Goal: Navigation & Orientation: Find specific page/section

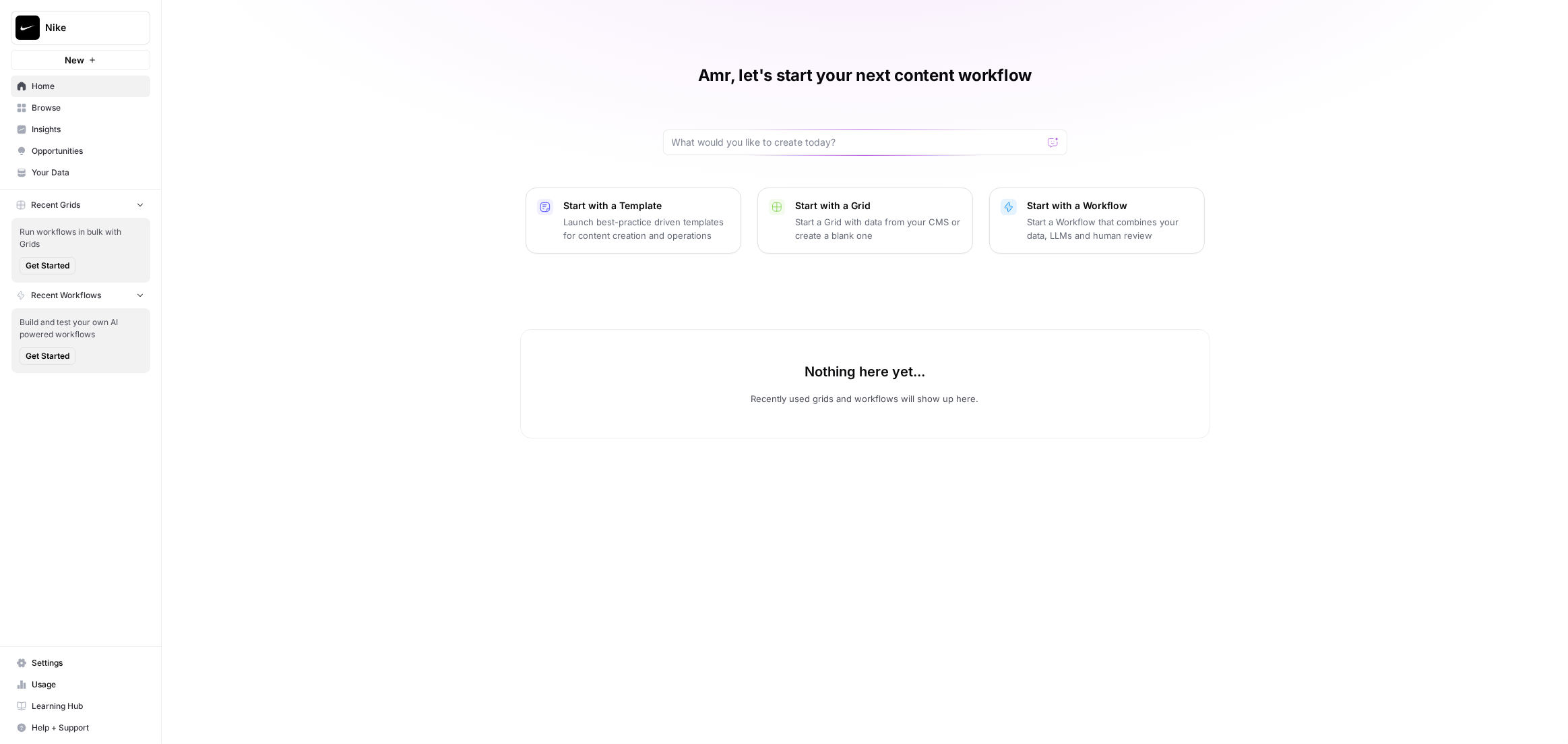
click at [113, 124] on span "Insights" at bounding box center [88, 129] width 113 height 12
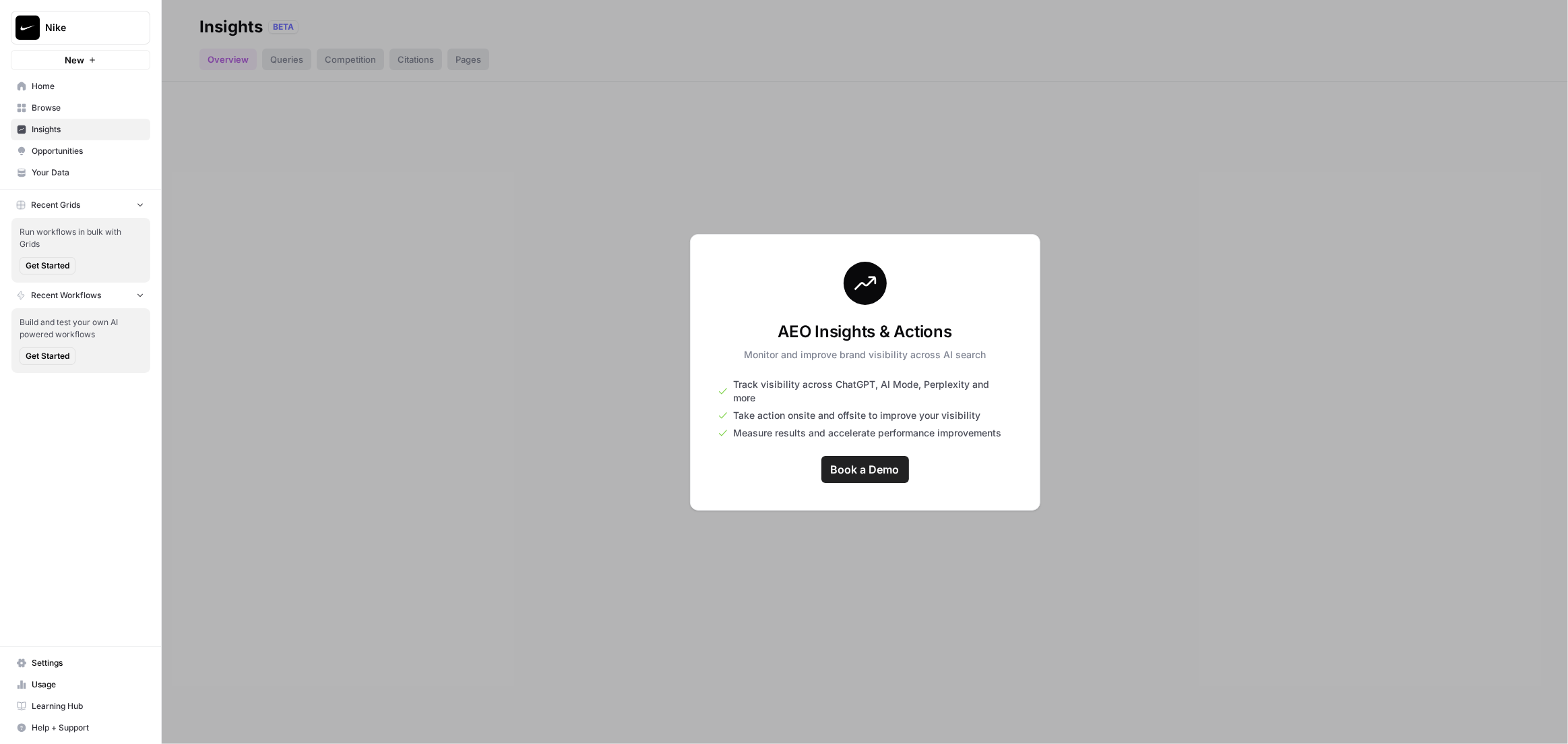
click at [40, 109] on span "Browse" at bounding box center [88, 108] width 113 height 12
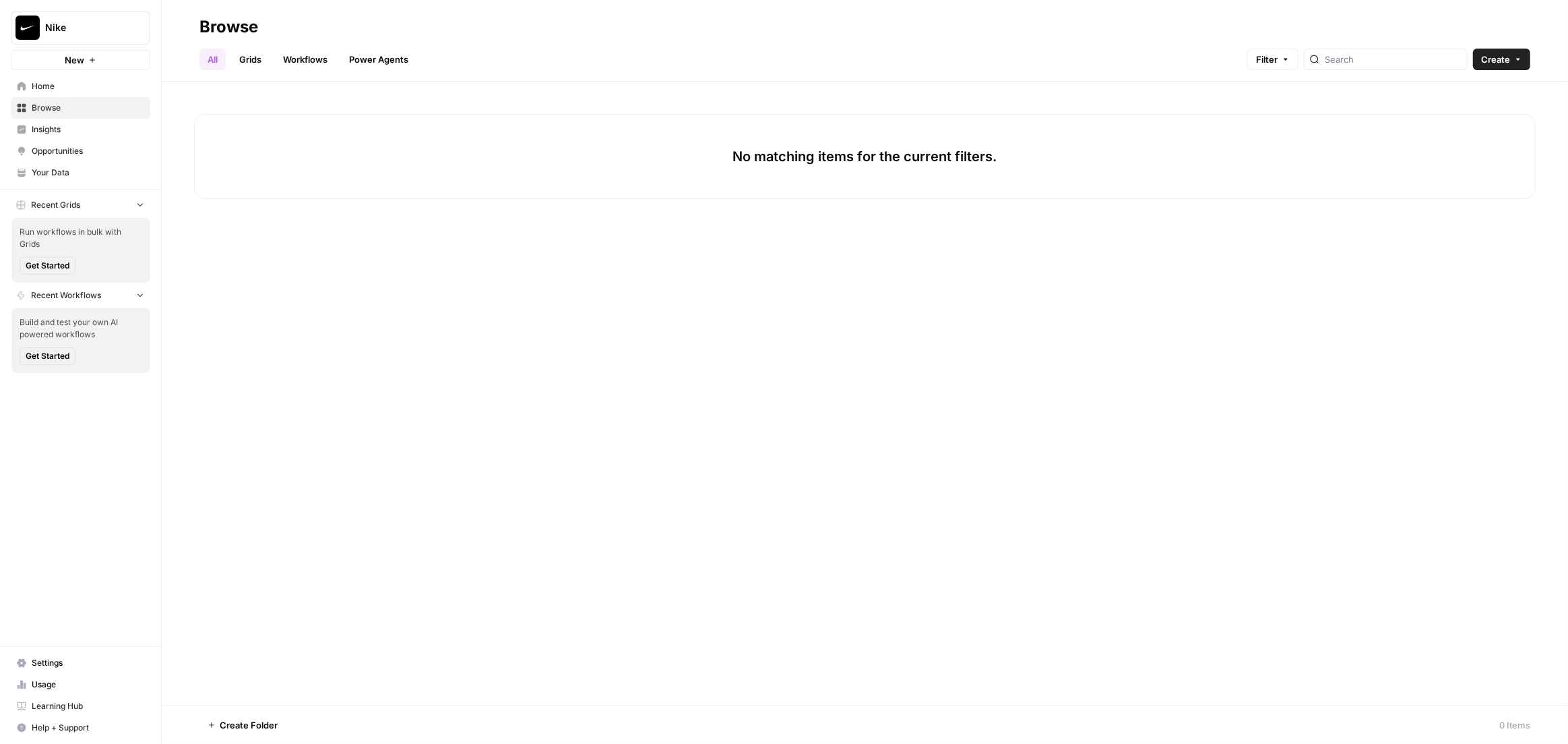
click at [41, 128] on span "Insights" at bounding box center [88, 129] width 113 height 12
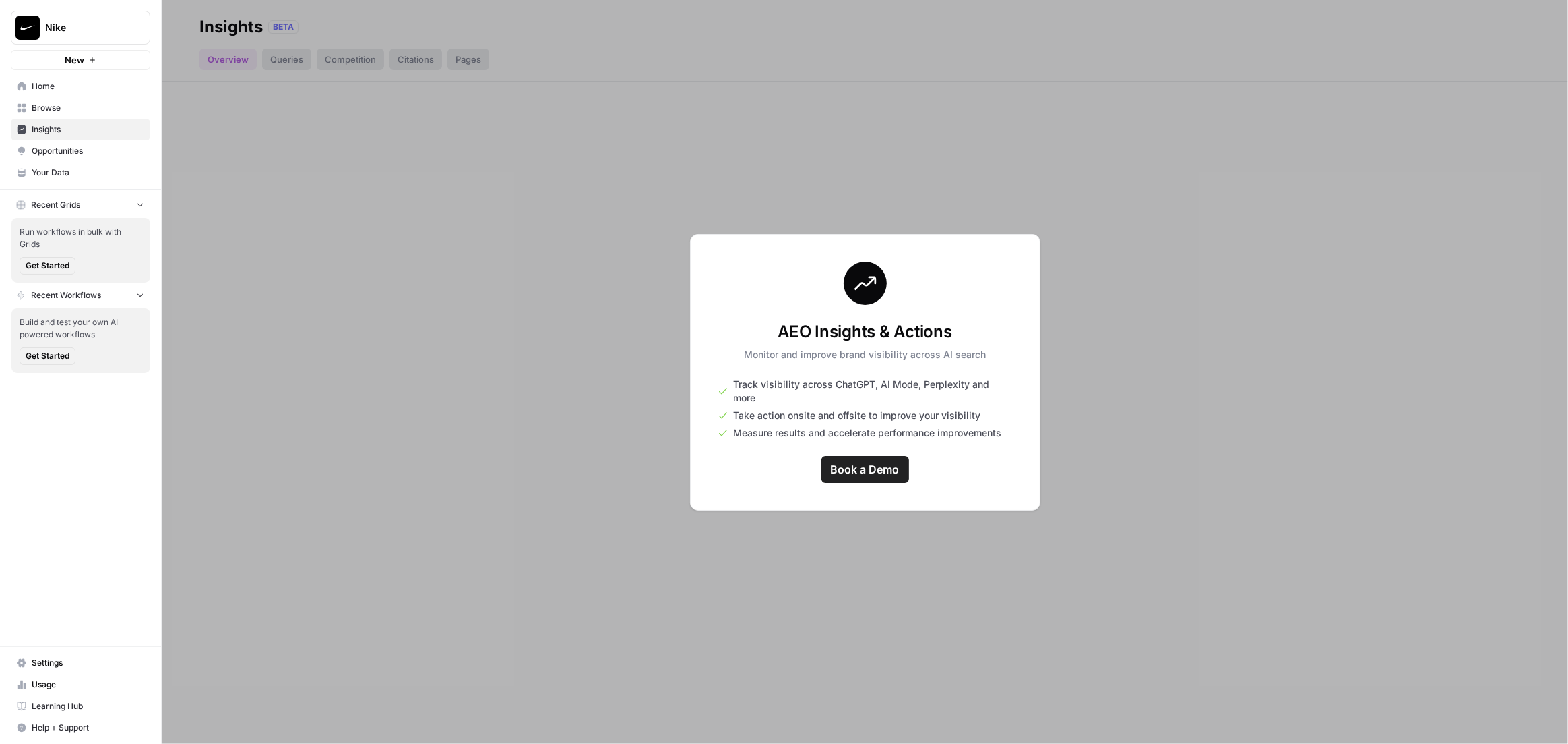
click at [53, 102] on span "Browse" at bounding box center [88, 108] width 113 height 12
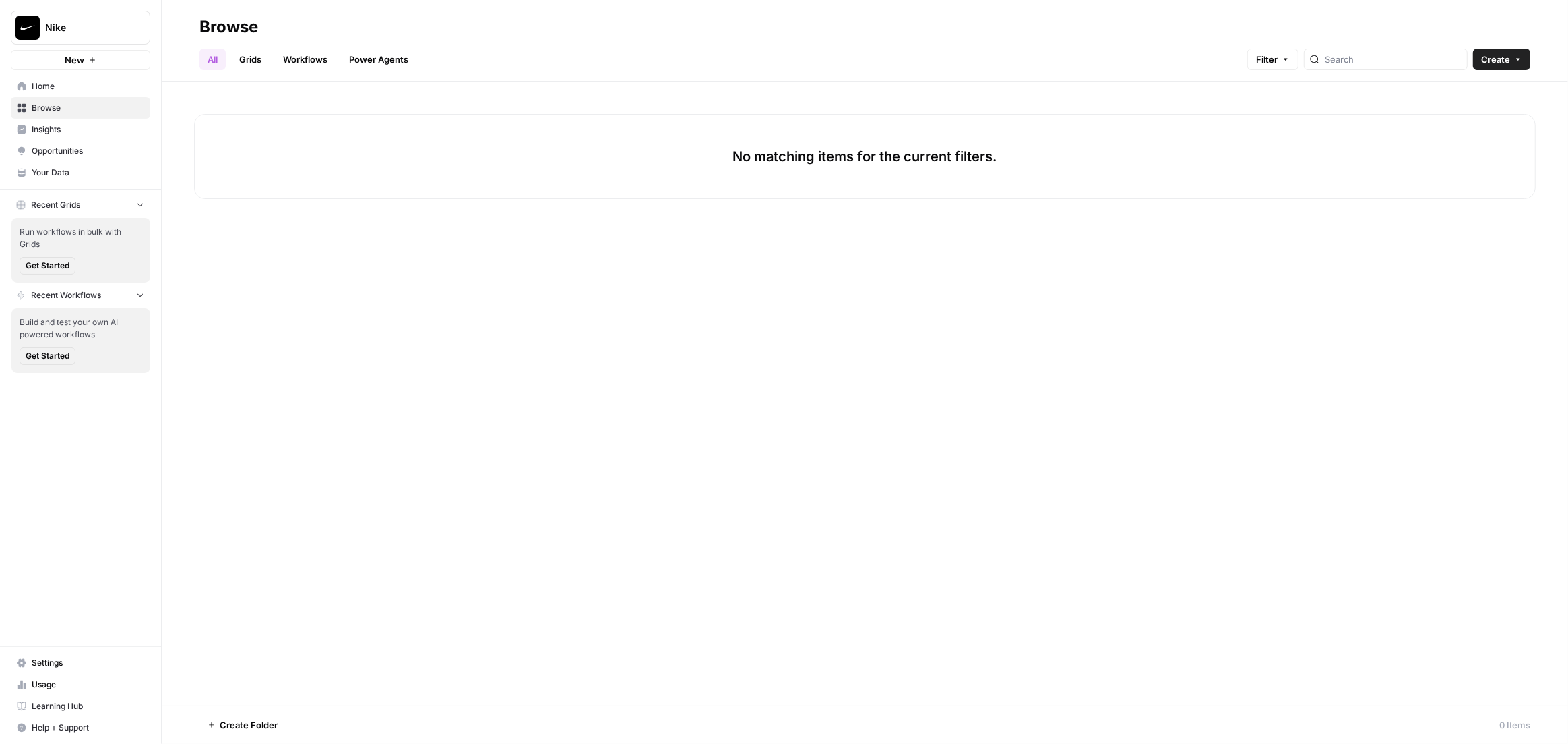
click at [51, 171] on span "Your Data" at bounding box center [88, 172] width 113 height 12
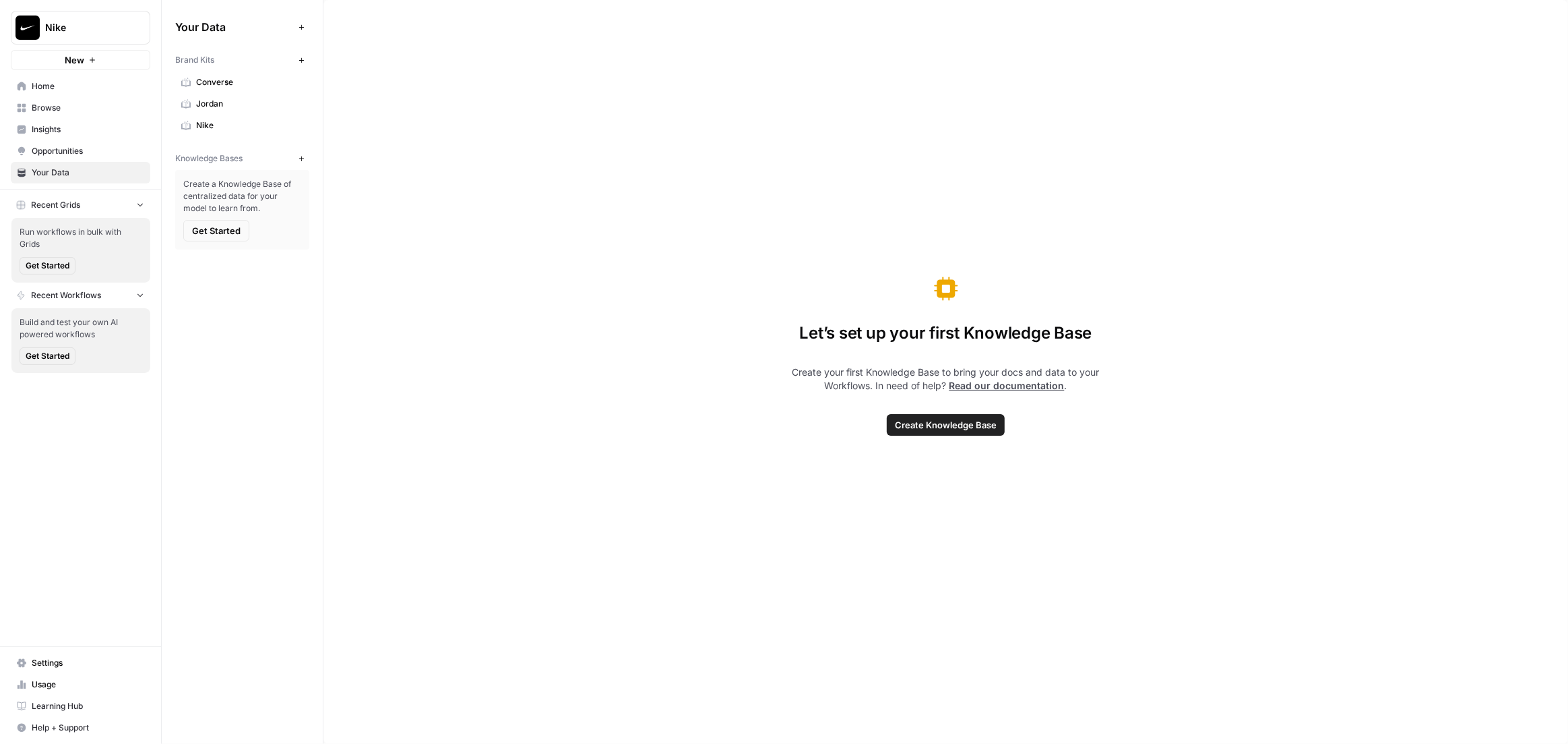
click at [247, 110] on link "Jordan" at bounding box center [242, 104] width 134 height 21
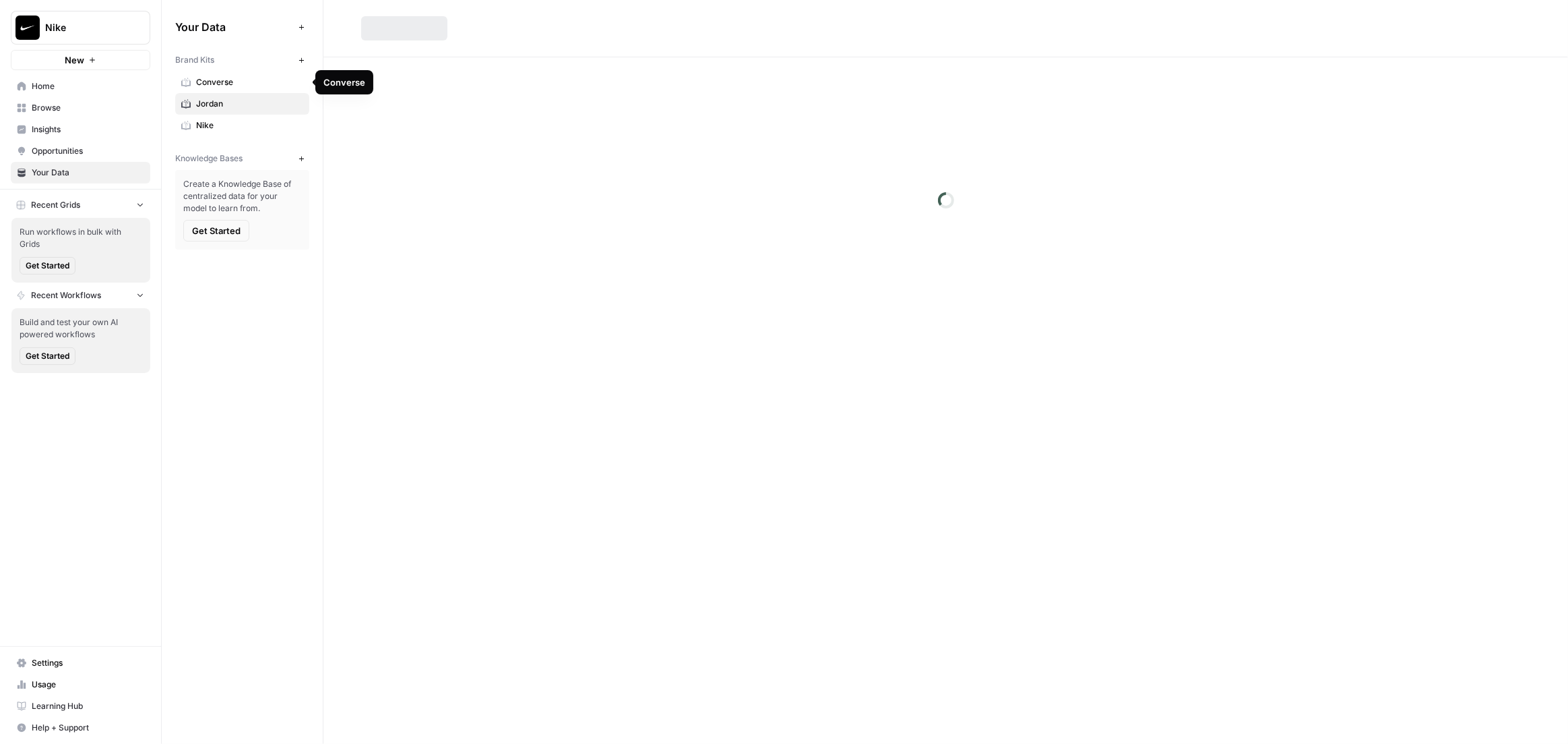
click at [244, 131] on span "Nike" at bounding box center [250, 125] width 107 height 12
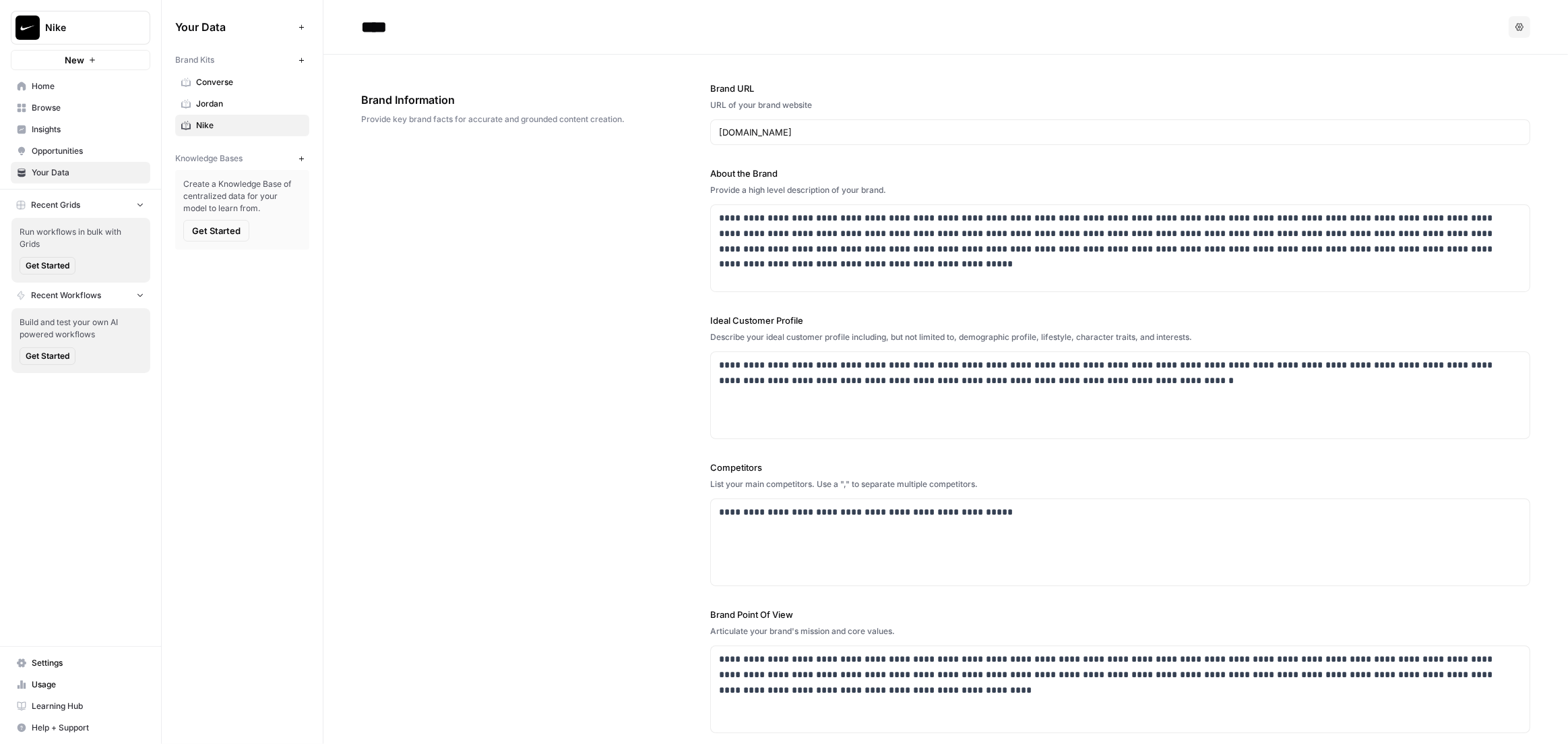
click at [74, 119] on link "Insights" at bounding box center [81, 129] width 140 height 21
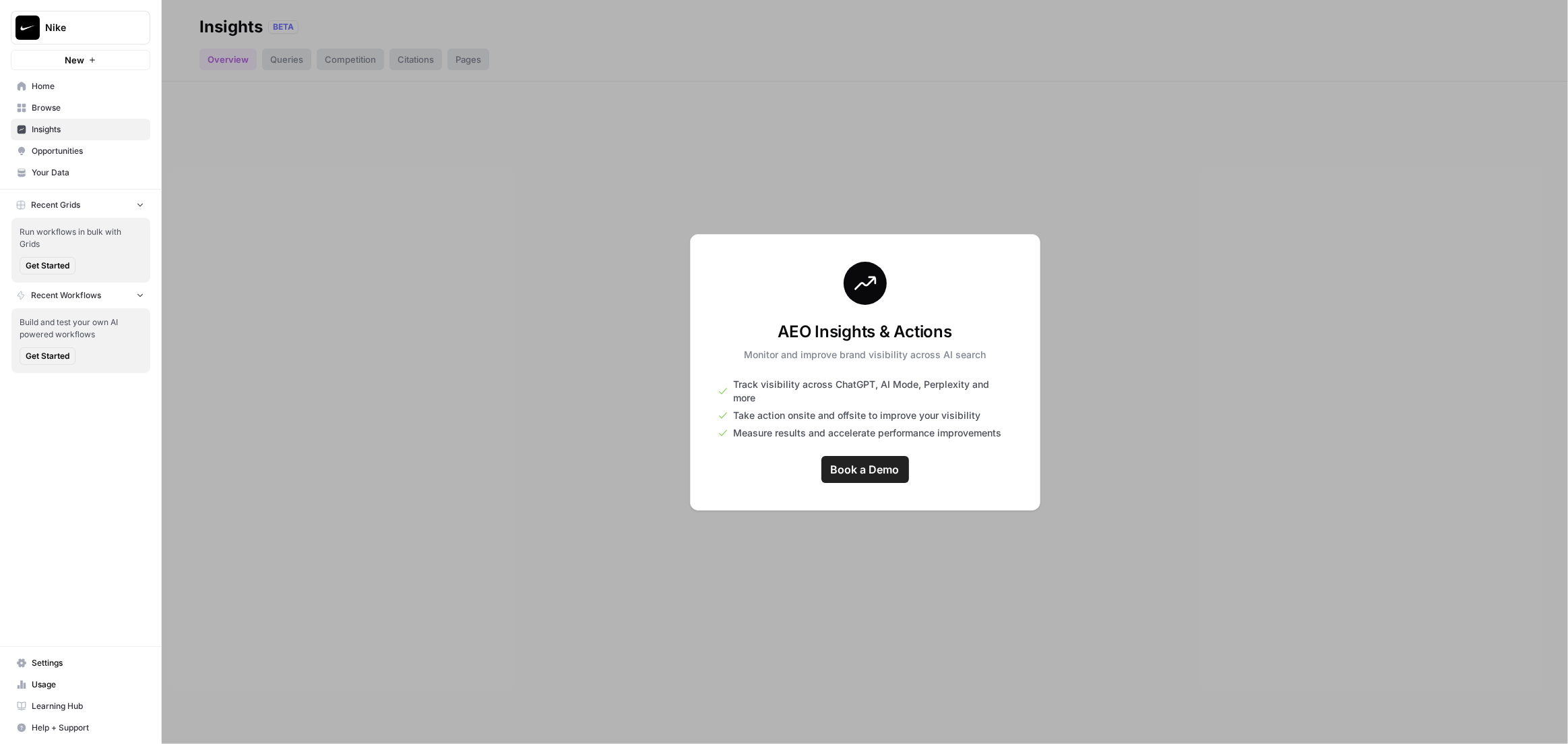
click at [623, 349] on div at bounding box center [865, 372] width 1406 height 744
